Goal: Check status: Check status

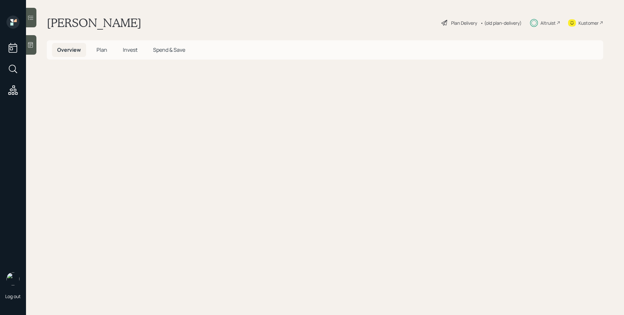
click at [129, 48] on span "Invest" at bounding box center [130, 49] width 15 height 7
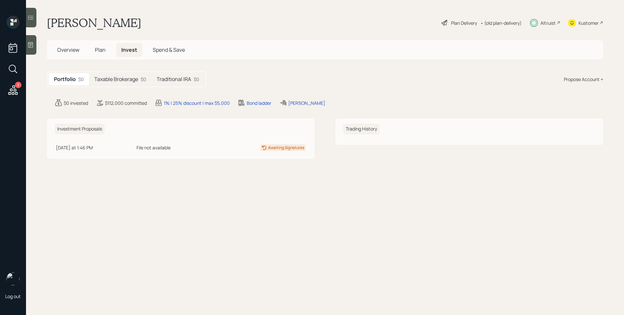
click at [116, 82] on h5 "Taxable Brokerage" at bounding box center [116, 79] width 44 height 6
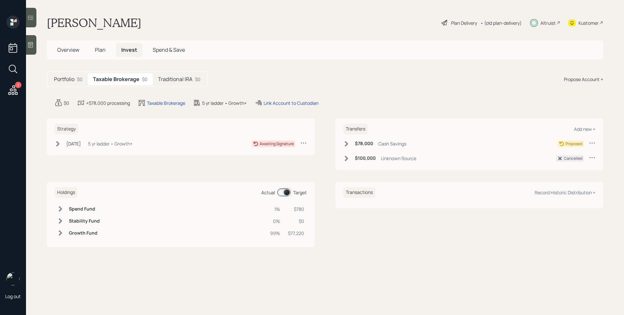
click at [180, 79] on h5 "Traditional IRA" at bounding box center [175, 79] width 34 height 6
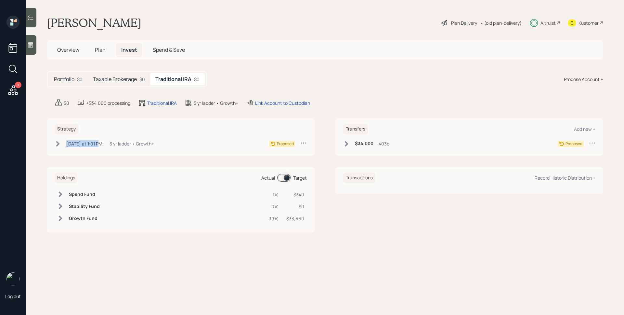
click at [102, 141] on div "[DATE] at 1:01 PM [DATE] 1:01 PM EDT 5 yr ladder • Growth+" at bounding box center [104, 143] width 99 height 8
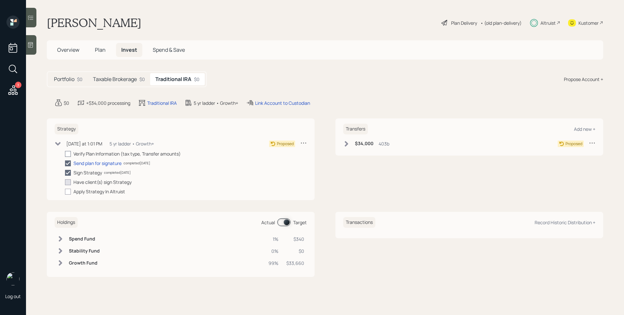
click at [68, 153] on div at bounding box center [68, 154] width 6 height 6
click at [65, 153] on input "checkbox" at bounding box center [65, 153] width 0 height 0
checkbox input "true"
click at [112, 76] on h5 "Taxable Brokerage" at bounding box center [115, 79] width 44 height 6
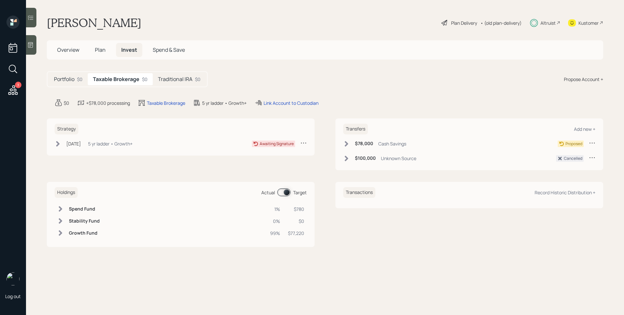
click at [597, 157] on div "Transfers Add new + $78,000 Cash Savings Proposed $100,000 Unknown Source Cance…" at bounding box center [469, 144] width 268 height 52
click at [591, 157] on icon at bounding box center [592, 157] width 7 height 7
click at [593, 156] on icon at bounding box center [592, 157] width 7 height 7
click at [537, 101] on div "$0 +$78,000 processing Taxable Brokerage 5 yr ladder • Growth+ Link Account to …" at bounding box center [329, 103] width 549 height 8
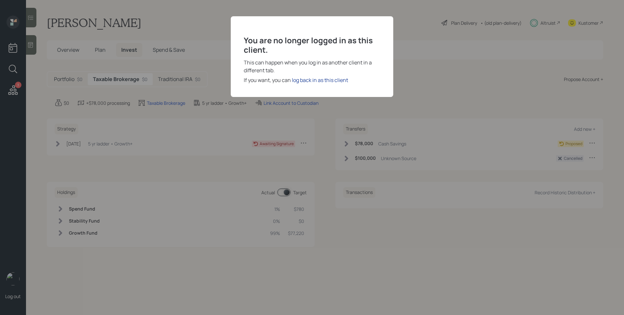
click at [327, 82] on div "log back in as this client" at bounding box center [320, 80] width 56 height 8
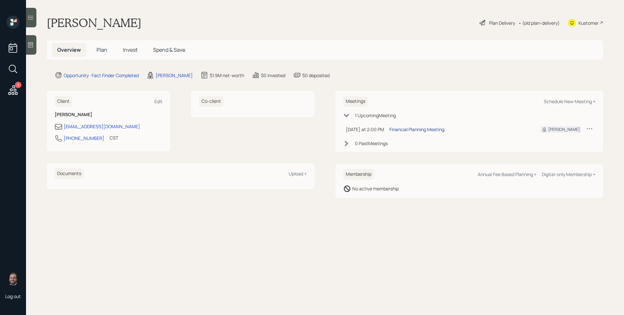
click at [425, 131] on div "Financial Planning Meeting" at bounding box center [416, 129] width 55 height 7
